Goal: Transaction & Acquisition: Register for event/course

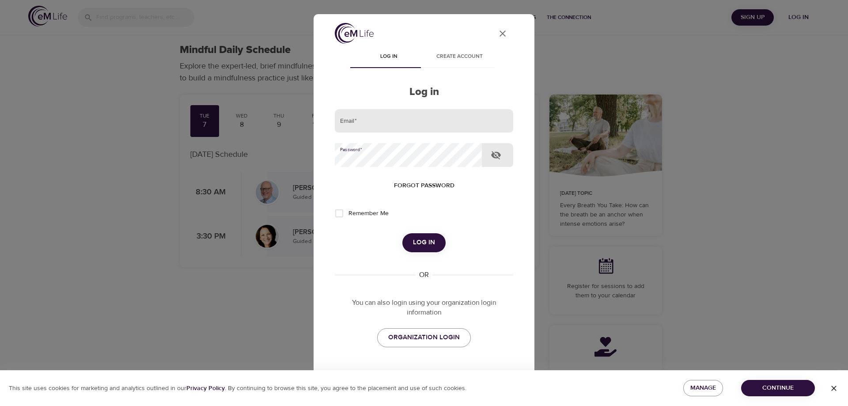
click at [373, 120] on input "email" at bounding box center [424, 121] width 178 height 24
click at [364, 128] on input "email" at bounding box center [424, 121] width 178 height 24
type input "[EMAIL_ADDRESS][DOMAIN_NAME]"
click at [402, 233] on button "Log in" at bounding box center [423, 242] width 43 height 19
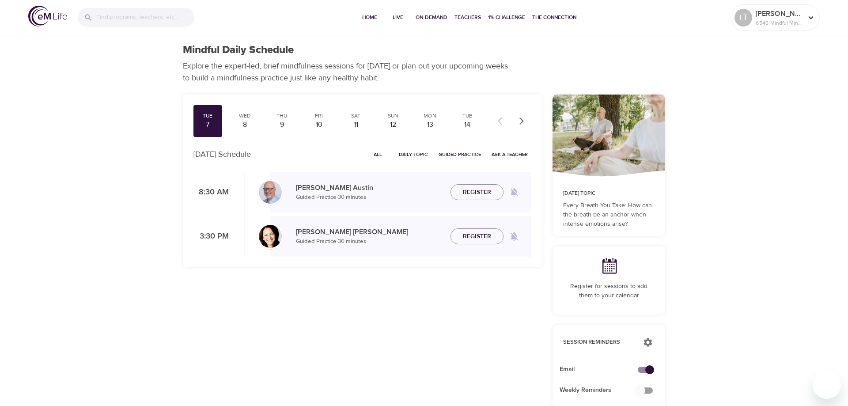
checkbox input "true"
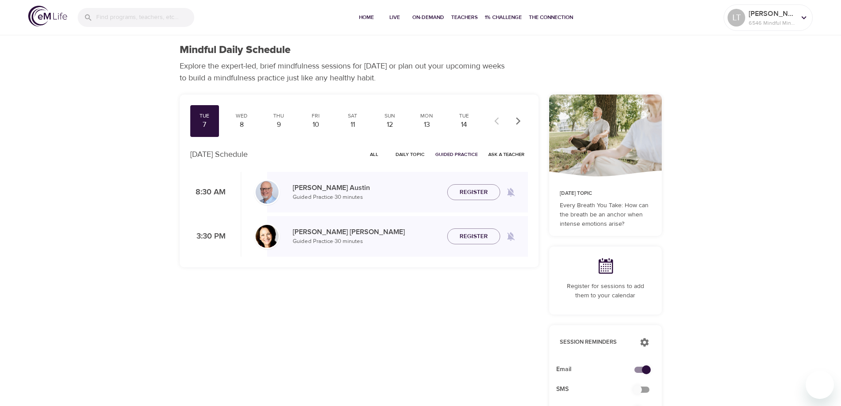
click at [380, 152] on span "All" at bounding box center [374, 154] width 21 height 8
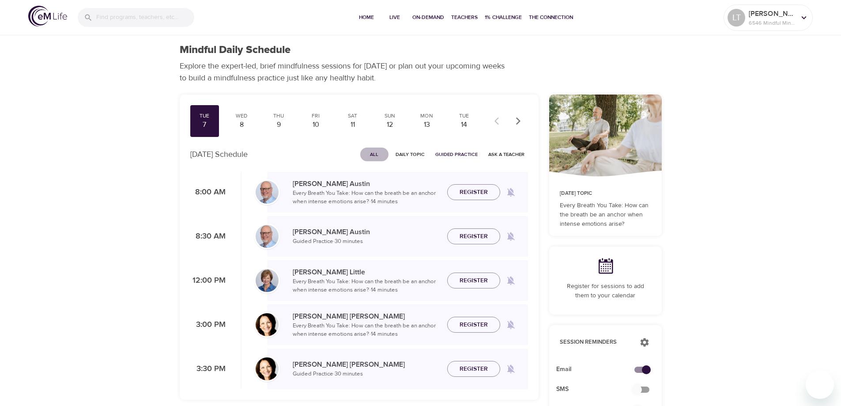
click at [374, 155] on span "All" at bounding box center [374, 154] width 21 height 8
click at [375, 158] on span "All" at bounding box center [374, 154] width 21 height 8
click at [472, 192] on span "Register" at bounding box center [474, 192] width 28 height 11
